Goal: Task Accomplishment & Management: Manage account settings

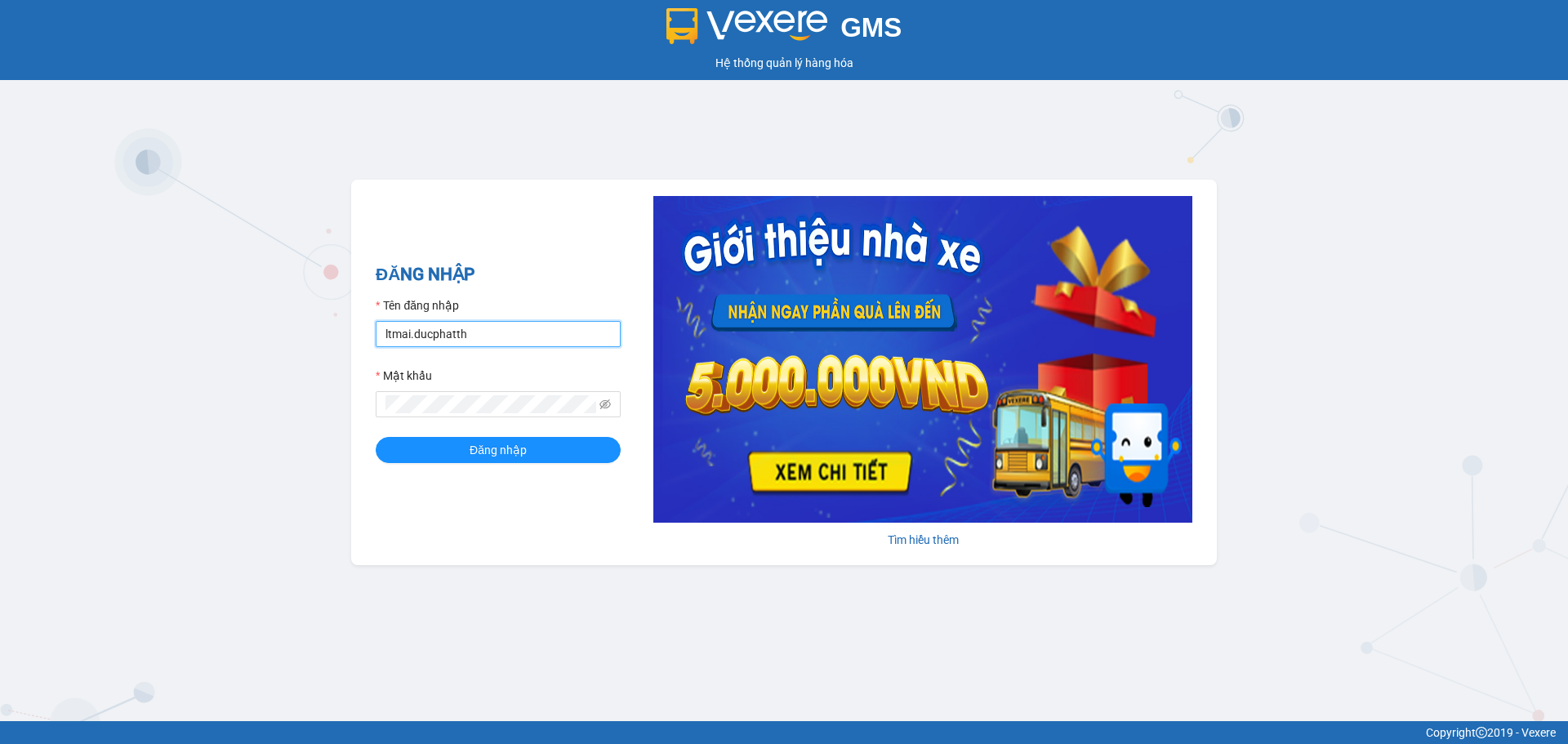
drag, startPoint x: 475, startPoint y: 329, endPoint x: 469, endPoint y: 373, distance: 44.4
click at [475, 329] on input "ltmai.ducphatth" at bounding box center [499, 334] width 245 height 27
type input "lephuong.ducphatth"
click at [499, 449] on span "Đăng nhập" at bounding box center [498, 450] width 58 height 18
